Goal: Obtain resource: Download file/media

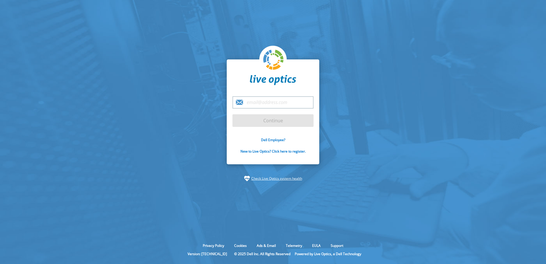
click at [265, 100] on input "email" at bounding box center [272, 102] width 81 height 12
type input "wayne.a.earls@dell.com"
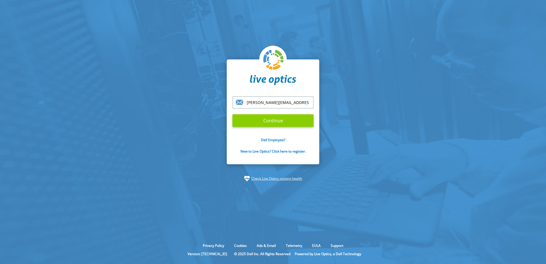
click at [276, 121] on input "Continue" at bounding box center [272, 120] width 81 height 13
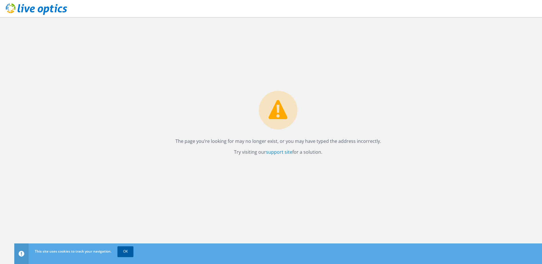
click at [130, 249] on link "OK" at bounding box center [125, 251] width 16 height 10
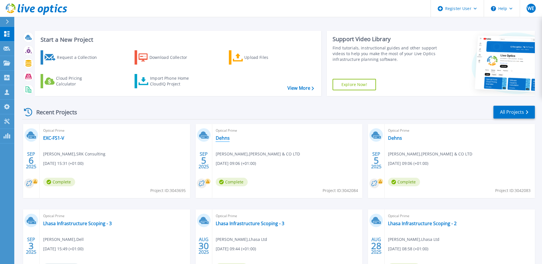
click at [222, 140] on link "Dehns" at bounding box center [223, 138] width 14 height 6
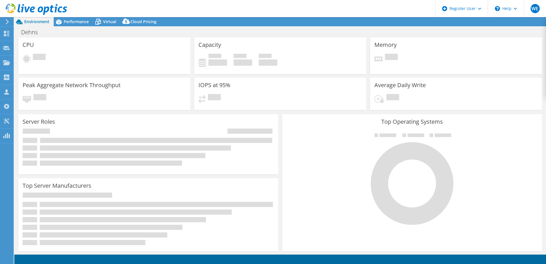
select select "USD"
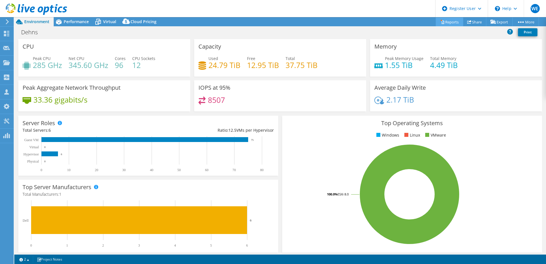
click at [445, 23] on link "Reports" at bounding box center [449, 21] width 27 height 9
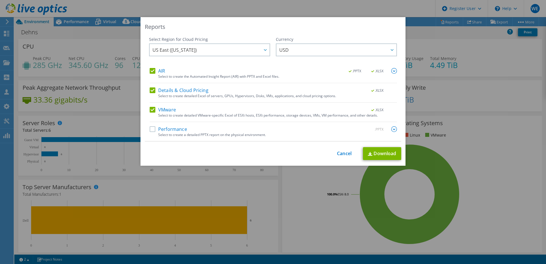
click at [151, 72] on label "AIR" at bounding box center [157, 71] width 15 height 6
click at [0, 0] on input "AIR" at bounding box center [0, 0] width 0 height 0
drag, startPoint x: 149, startPoint y: 97, endPoint x: 151, endPoint y: 94, distance: 3.7
click at [150, 96] on div "Details & Cloud Pricing .XLSX Select to create detailed Excel of servers, GPUs,…" at bounding box center [273, 94] width 247 height 15
click at [150, 89] on label "Details & Cloud Pricing" at bounding box center [179, 90] width 59 height 6
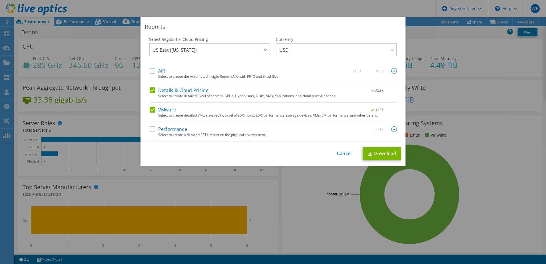
click at [0, 0] on input "Details & Cloud Pricing" at bounding box center [0, 0] width 0 height 0
click at [389, 155] on link "Download" at bounding box center [382, 153] width 38 height 13
click at [339, 154] on link "Cancel" at bounding box center [344, 153] width 15 height 5
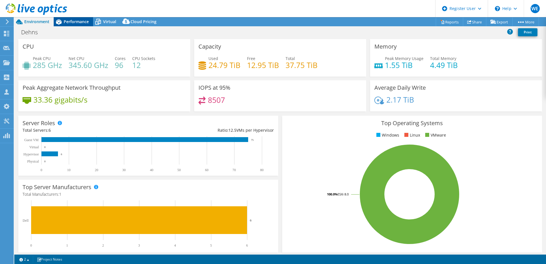
drag, startPoint x: 78, startPoint y: 23, endPoint x: 81, endPoint y: 23, distance: 2.9
click at [78, 23] on span "Performance" at bounding box center [76, 21] width 25 height 5
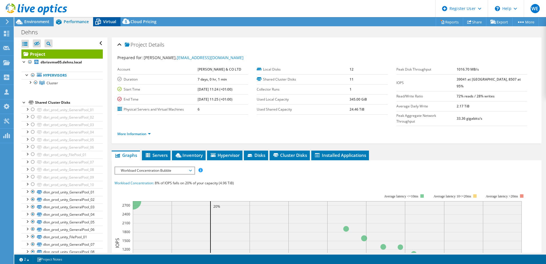
click at [107, 24] on div "Virtual" at bounding box center [106, 21] width 27 height 9
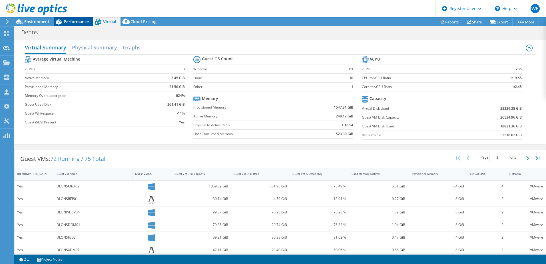
click at [81, 23] on span "Performance" at bounding box center [76, 21] width 25 height 5
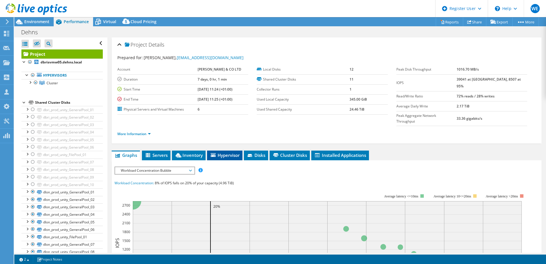
click at [228, 152] on span "Hypervisor" at bounding box center [225, 155] width 30 height 6
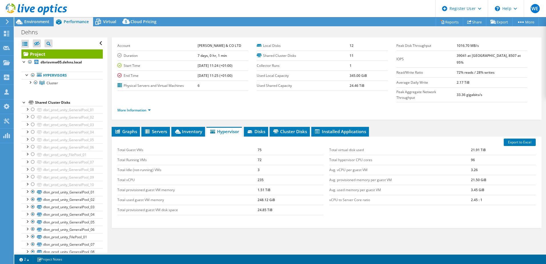
scroll to position [11, 0]
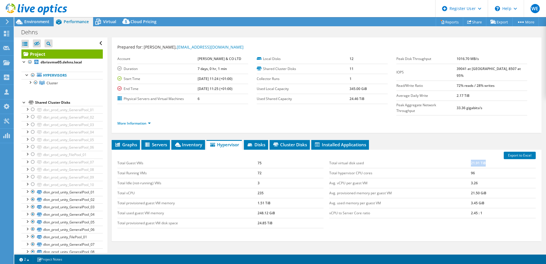
drag, startPoint x: 482, startPoint y: 152, endPoint x: 458, endPoint y: 152, distance: 24.0
click at [458, 158] on tr "Total virtual disk used 21.91 TiB" at bounding box center [432, 163] width 206 height 10
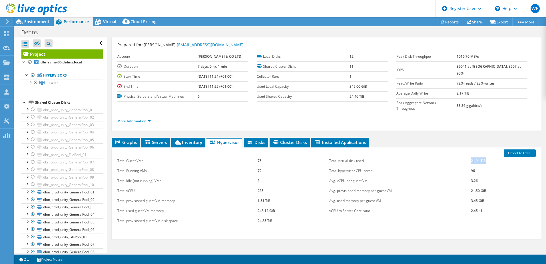
scroll to position [0, 0]
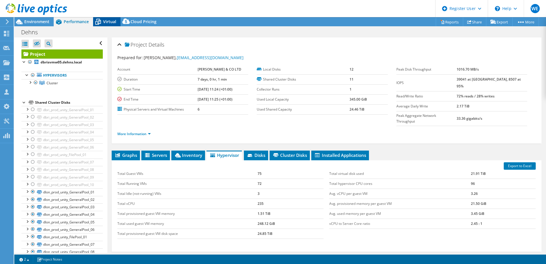
click at [105, 23] on span "Virtual" at bounding box center [109, 21] width 13 height 5
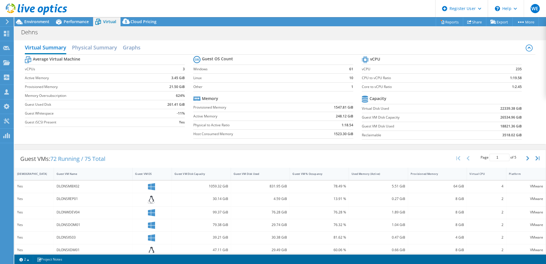
scroll to position [29, 0]
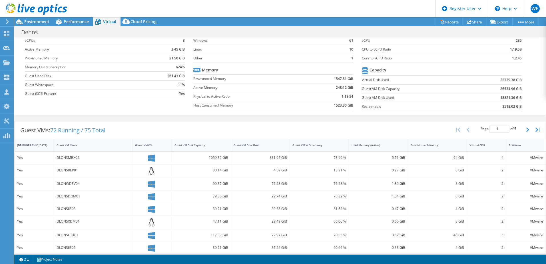
click at [263, 145] on div "Guest VM Disk Used" at bounding box center [257, 145] width 47 height 4
click at [269, 143] on div "Guest VM Disk Used" at bounding box center [257, 145] width 47 height 4
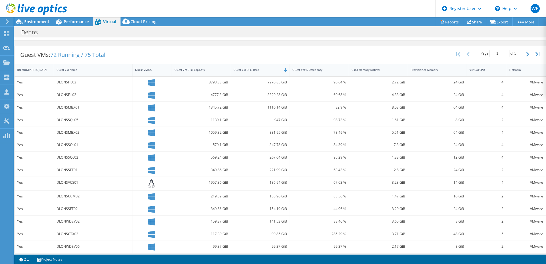
scroll to position [114, 0]
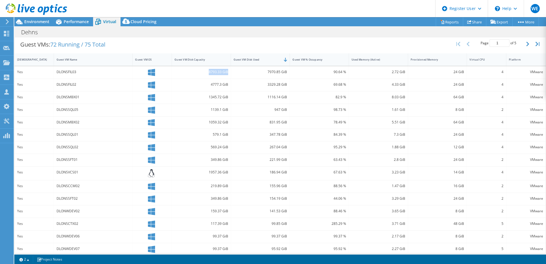
drag, startPoint x: 226, startPoint y: 72, endPoint x: 206, endPoint y: 71, distance: 20.6
click at [206, 71] on div "8793.33 GiB" at bounding box center [201, 72] width 54 height 6
drag, startPoint x: 206, startPoint y: 71, endPoint x: 212, endPoint y: 72, distance: 6.6
copy div "8793.33 GiB"
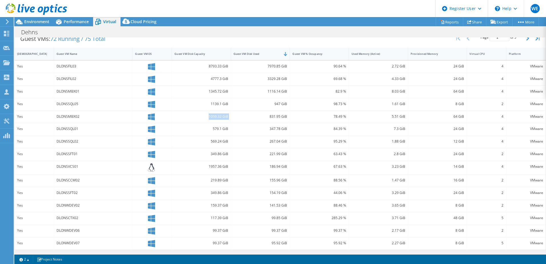
drag, startPoint x: 207, startPoint y: 120, endPoint x: 238, endPoint y: 117, distance: 31.8
click at [238, 117] on div "Yes DLONSMBX02 1059.32 GiB 831.95 GiB 78.49 % 5.51 GiB 64 GiB 4 VMware" at bounding box center [280, 117] width 531 height 12
drag, startPoint x: 238, startPoint y: 117, endPoint x: 199, endPoint y: 119, distance: 39.4
click at [199, 119] on div "Yes DLONSMBX02 1059.32 GiB 831.95 GiB 78.49 % 5.51 GiB 64 GiB 4 VMware" at bounding box center [280, 117] width 531 height 12
drag, startPoint x: 209, startPoint y: 79, endPoint x: 226, endPoint y: 80, distance: 17.2
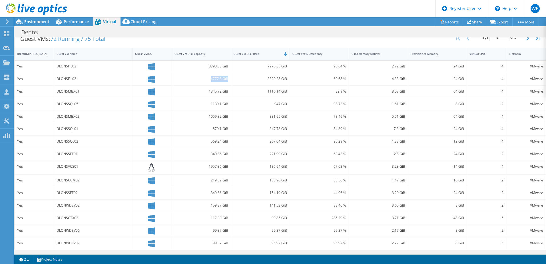
click at [226, 80] on div "4777.3 GiB" at bounding box center [201, 79] width 54 height 6
drag, startPoint x: 226, startPoint y: 80, endPoint x: 228, endPoint y: 65, distance: 15.0
click at [228, 65] on div "8793.33 GiB" at bounding box center [201, 67] width 59 height 12
drag, startPoint x: 228, startPoint y: 65, endPoint x: 227, endPoint y: 92, distance: 26.3
click at [227, 92] on div "1345.72 GiB" at bounding box center [201, 92] width 59 height 12
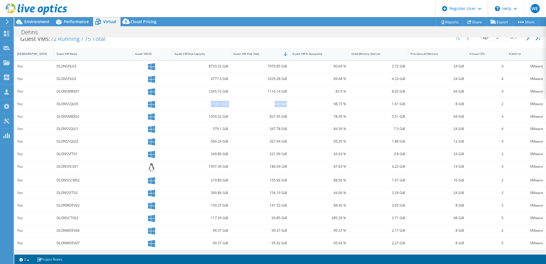
drag, startPoint x: 227, startPoint y: 92, endPoint x: 285, endPoint y: 99, distance: 58.6
click at [286, 99] on div "Yes DLONSSQL05 1139.1 GiB 947 GiB 98.73 % 1.61 GiB 8 GiB 2 VMware" at bounding box center [280, 104] width 531 height 12
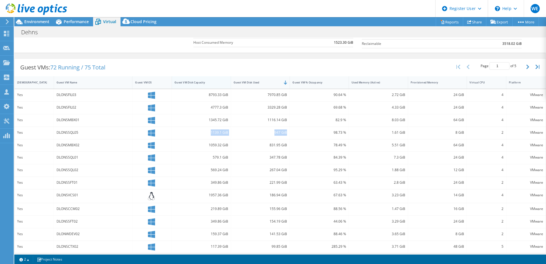
click at [214, 81] on div "Guest VM Disk Capacity" at bounding box center [197, 83] width 47 height 4
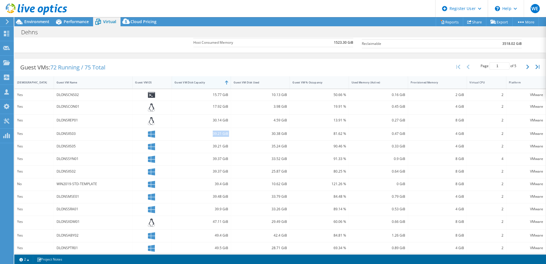
click at [216, 83] on div "Guest VM Disk Capacity" at bounding box center [197, 83] width 47 height 4
drag, startPoint x: 285, startPoint y: 93, endPoint x: 262, endPoint y: 97, distance: 23.9
click at [260, 97] on div "7970.85 GiB" at bounding box center [260, 95] width 59 height 12
drag, startPoint x: 262, startPoint y: 97, endPoint x: 274, endPoint y: 96, distance: 12.0
copy div "7970.85 GiB"
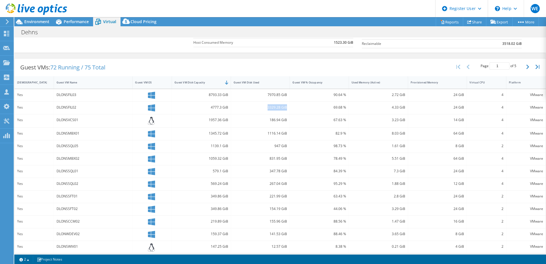
drag, startPoint x: 285, startPoint y: 107, endPoint x: 266, endPoint y: 107, distance: 19.4
click at [266, 107] on div "3329.28 GiB" at bounding box center [260, 108] width 59 height 12
drag, startPoint x: 266, startPoint y: 107, endPoint x: 270, endPoint y: 107, distance: 4.0
copy div "3329.28 GiB"
click at [449, 21] on link "Reports" at bounding box center [449, 21] width 27 height 9
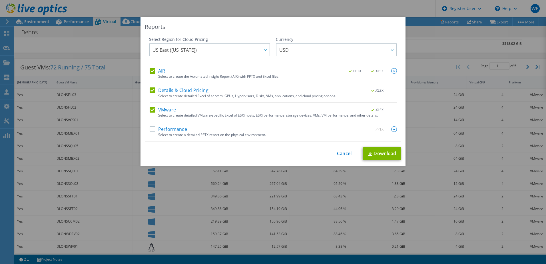
click at [152, 73] on label "AIR" at bounding box center [157, 71] width 15 height 6
click at [0, 0] on input "AIR" at bounding box center [0, 0] width 0 height 0
click at [153, 90] on label "Details & Cloud Pricing" at bounding box center [179, 90] width 59 height 6
click at [0, 0] on input "Details & Cloud Pricing" at bounding box center [0, 0] width 0 height 0
click at [389, 149] on link "Download" at bounding box center [382, 153] width 38 height 13
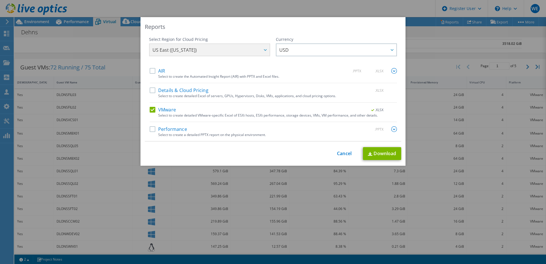
click at [125, 7] on div "Reports Select Region for Cloud Pricing Asia Pacific (Hong Kong) Asia Pacific (…" at bounding box center [273, 132] width 546 height 264
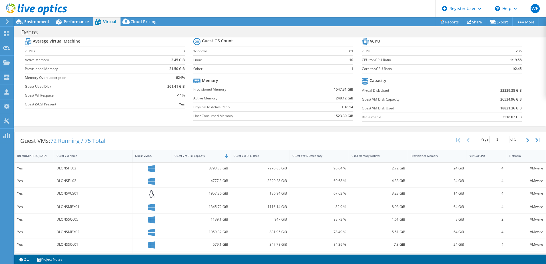
scroll to position [0, 0]
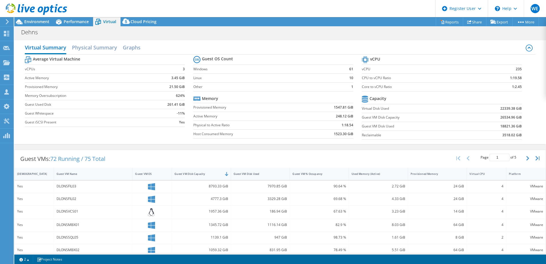
drag, startPoint x: 521, startPoint y: 136, endPoint x: 460, endPoint y: 144, distance: 61.6
click at [460, 144] on div "Virtual Summary Physical Summary Graphs Average Virtual Machine vCPUs 3 Active …" at bounding box center [280, 91] width 532 height 109
drag, startPoint x: 376, startPoint y: 110, endPoint x: 420, endPoint y: 137, distance: 51.9
click at [420, 137] on tbody "Capacity Virtual Disk Used 22339.38 GiB Guest VM Disk Capacity 26534.96 GiB Gue…" at bounding box center [442, 116] width 160 height 45
drag, startPoint x: 420, startPoint y: 137, endPoint x: 397, endPoint y: 139, distance: 23.2
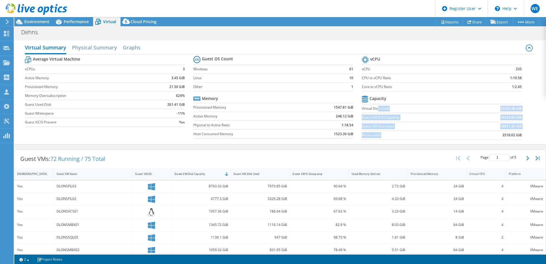
click at [397, 139] on td "Reclaimable" at bounding box center [414, 134] width 105 height 9
drag, startPoint x: 517, startPoint y: 127, endPoint x: 483, endPoint y: 128, distance: 34.0
click at [483, 128] on td "18821.36 GiB" at bounding box center [493, 126] width 55 height 9
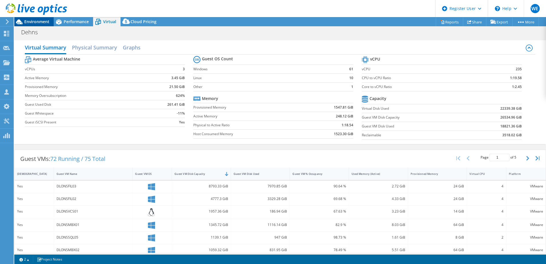
click at [36, 20] on span "Environment" at bounding box center [36, 21] width 25 height 5
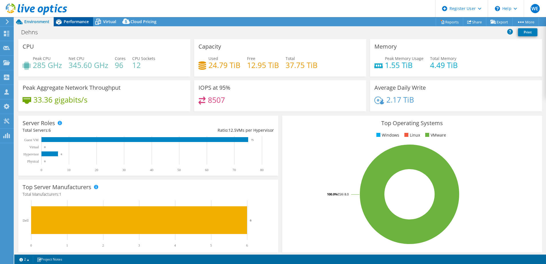
click at [72, 21] on span "Performance" at bounding box center [76, 21] width 25 height 5
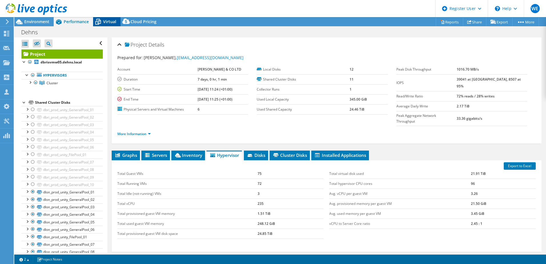
click at [110, 23] on span "Virtual" at bounding box center [109, 21] width 13 height 5
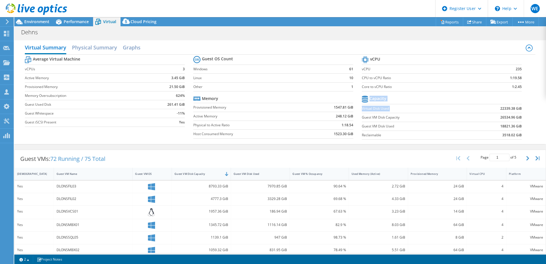
drag, startPoint x: 521, startPoint y: 107, endPoint x: 471, endPoint y: 107, distance: 50.0
click at [471, 107] on section "vCPU vCPU 235 CPU to vCPU Ratio 1:19.58 Core to vCPU Ratio 1:2.45 Capacity Virt…" at bounding box center [446, 99] width 168 height 88
drag, startPoint x: 471, startPoint y: 107, endPoint x: 483, endPoint y: 130, distance: 25.8
click at [483, 130] on tbody "Capacity Virtual Disk Used 22339.38 GiB Guest VM Disk Capacity 26534.96 GiB Gue…" at bounding box center [442, 116] width 160 height 45
click at [526, 126] on div "Average Virtual Machine vCPUs 3 Active Memory 3.45 GiB Provisioned Memory 21.50…" at bounding box center [280, 99] width 511 height 88
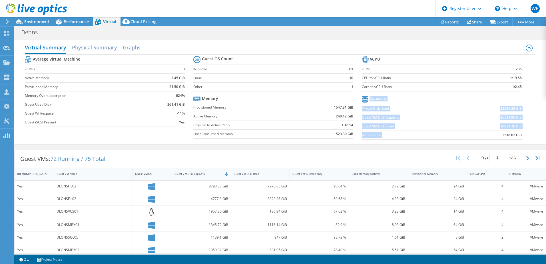
drag, startPoint x: 519, startPoint y: 134, endPoint x: 495, endPoint y: 136, distance: 23.5
click at [495, 136] on section "vCPU vCPU 235 CPU to vCPU Ratio 1:19.58 Core to vCPU Ratio 1:2.45 Capacity Virt…" at bounding box center [446, 99] width 168 height 88
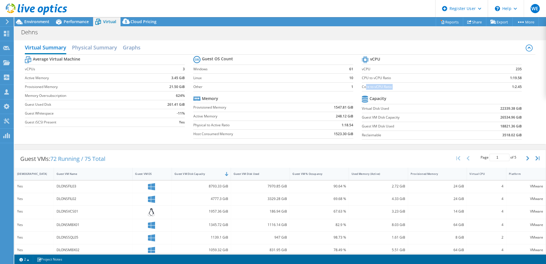
drag, startPoint x: 364, startPoint y: 87, endPoint x: 517, endPoint y: 89, distance: 153.3
click at [511, 89] on tr "Core to vCPU Ratio 1:2.45" at bounding box center [442, 86] width 160 height 9
click at [501, 89] on td "1:2.45" at bounding box center [501, 86] width 42 height 9
drag, startPoint x: 521, startPoint y: 88, endPoint x: 499, endPoint y: 91, distance: 22.5
click at [499, 91] on section "vCPU vCPU 235 CPU to vCPU Ratio 1:19.58 Core to vCPU Ratio 1:2.45 Capacity Virt…" at bounding box center [446, 99] width 168 height 88
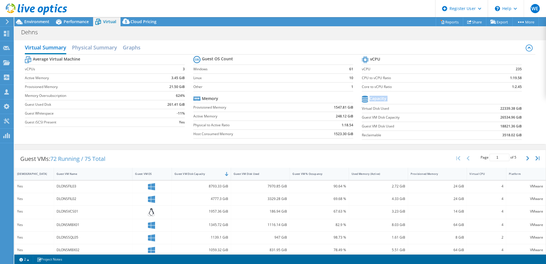
drag, startPoint x: 523, startPoint y: 137, endPoint x: 360, endPoint y: 111, distance: 165.4
click at [362, 111] on section "vCPU vCPU 235 CPU to vCPU Ratio 1:19.58 Core to vCPU Ratio 1:2.45 Capacity Virt…" at bounding box center [446, 99] width 168 height 88
drag, startPoint x: 360, startPoint y: 111, endPoint x: 374, endPoint y: 109, distance: 14.2
copy tbody "Capacity"
click at [32, 22] on span "Environment" at bounding box center [36, 21] width 25 height 5
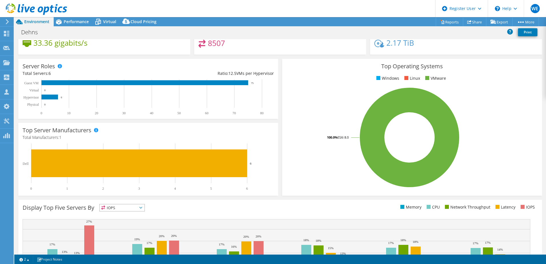
scroll to position [57, 0]
